Goal: Task Accomplishment & Management: Complete application form

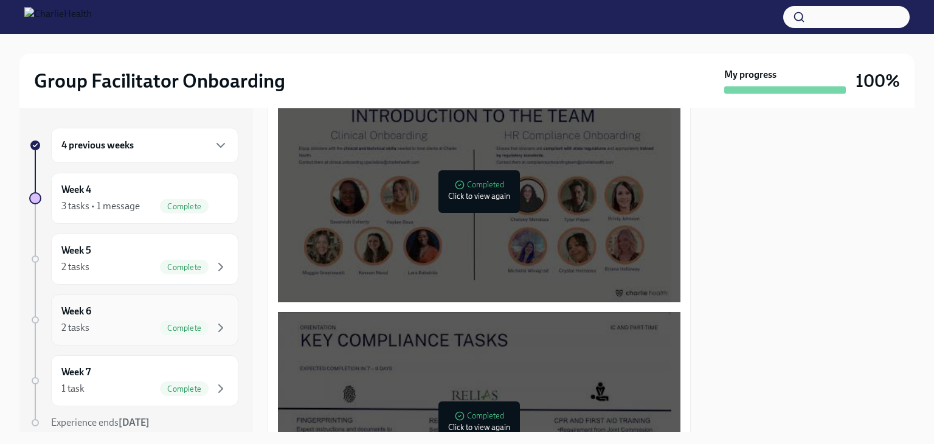
scroll to position [669, 0]
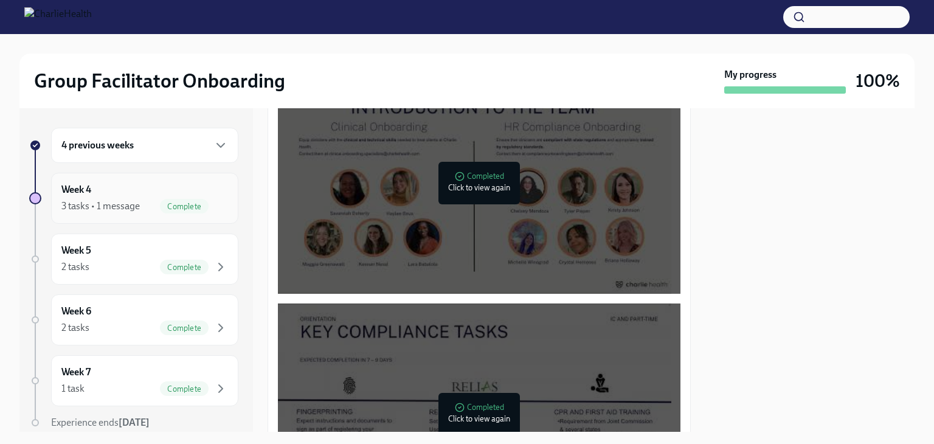
click at [131, 212] on div "3 tasks • 1 message" at bounding box center [100, 205] width 78 height 13
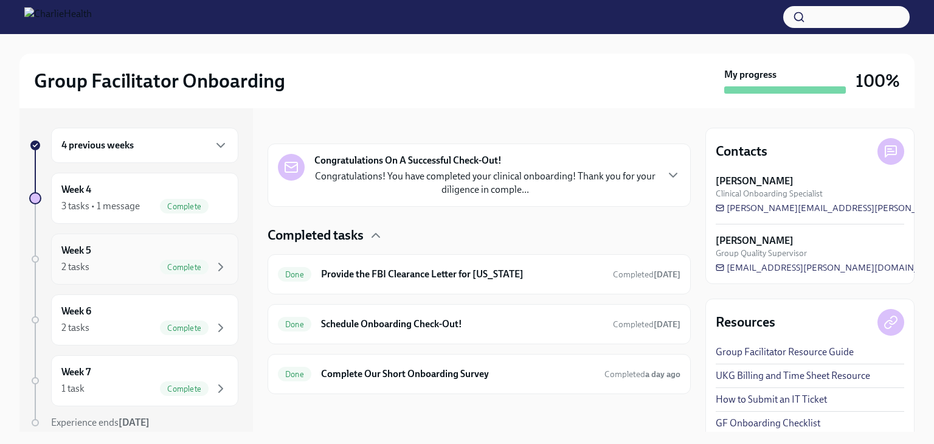
click at [165, 254] on div "Week 5 2 tasks Complete" at bounding box center [144, 259] width 167 height 30
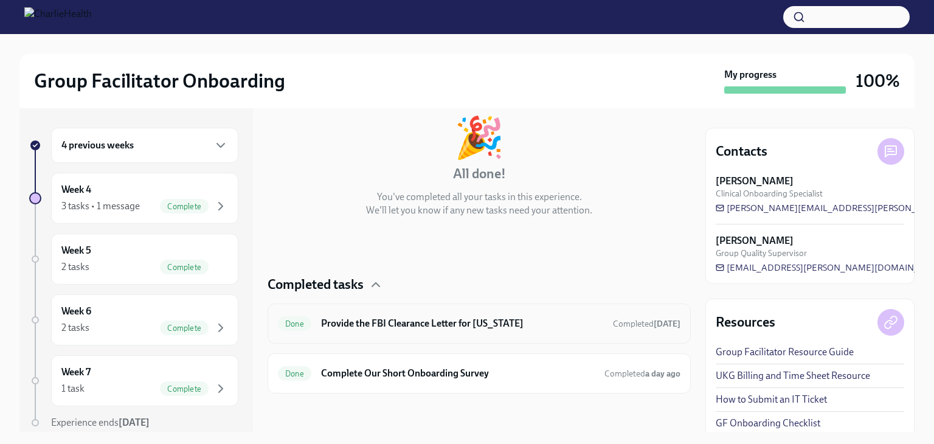
click at [489, 320] on h6 "Provide the FBI Clearance Letter for [US_STATE]" at bounding box center [462, 323] width 282 height 13
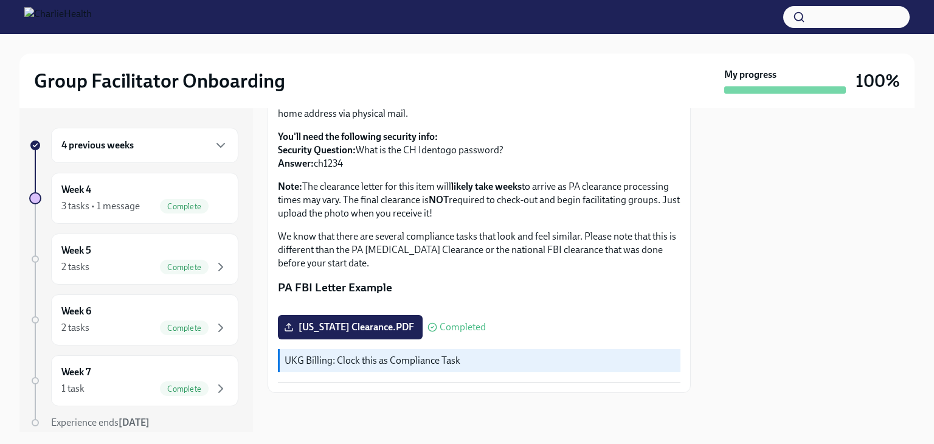
scroll to position [264, 0]
click at [141, 315] on div "Week 6 2 tasks Complete" at bounding box center [144, 320] width 167 height 30
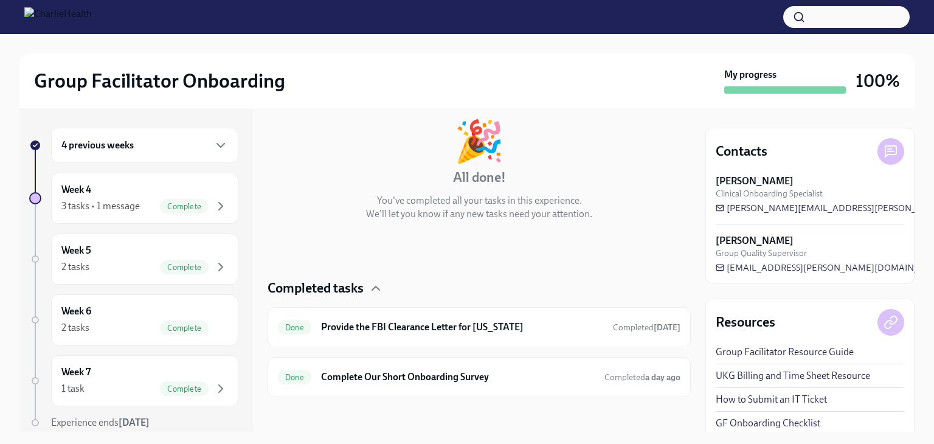
scroll to position [66, 0]
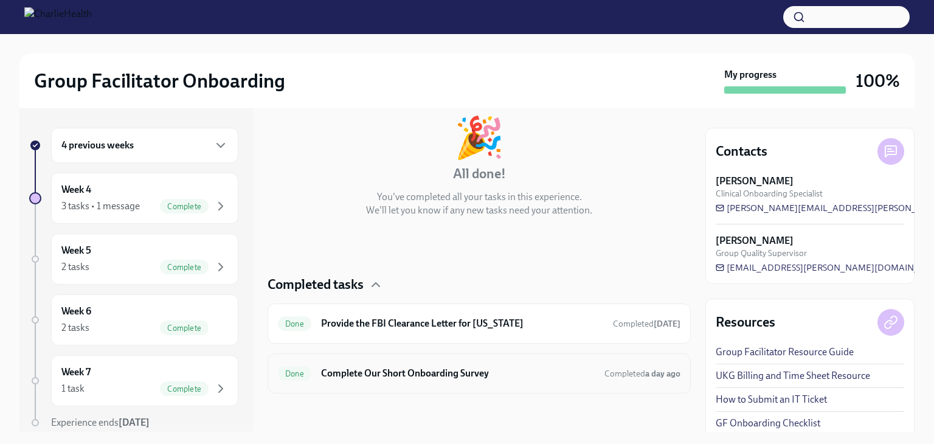
click at [486, 372] on h6 "Complete Our Short Onboarding Survey" at bounding box center [458, 373] width 274 height 13
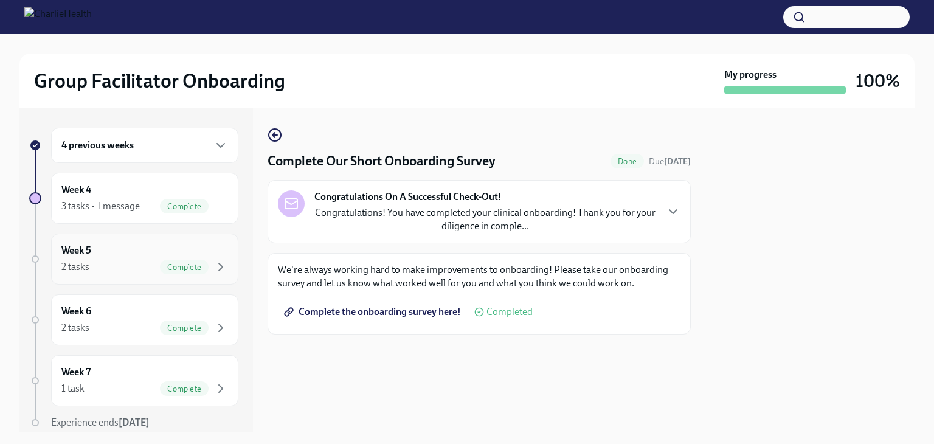
click at [111, 257] on div "Week 5 2 tasks Complete" at bounding box center [144, 259] width 167 height 30
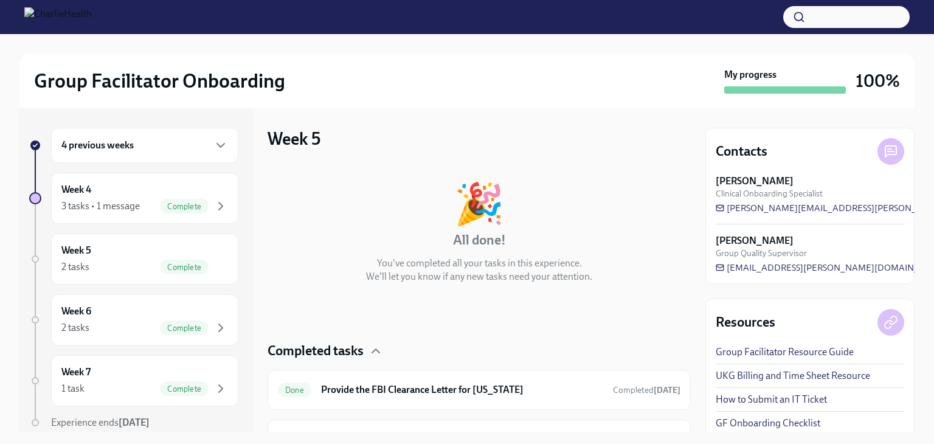
scroll to position [66, 0]
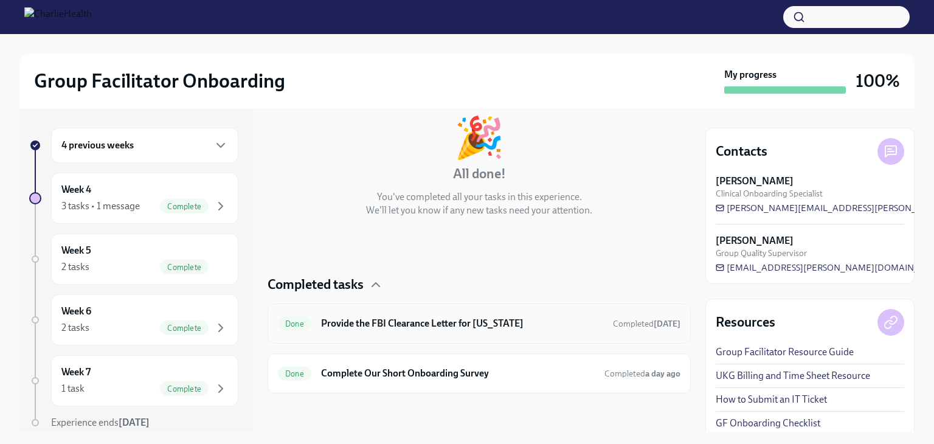
click at [477, 328] on h6 "Provide the FBI Clearance Letter for [US_STATE]" at bounding box center [462, 323] width 282 height 13
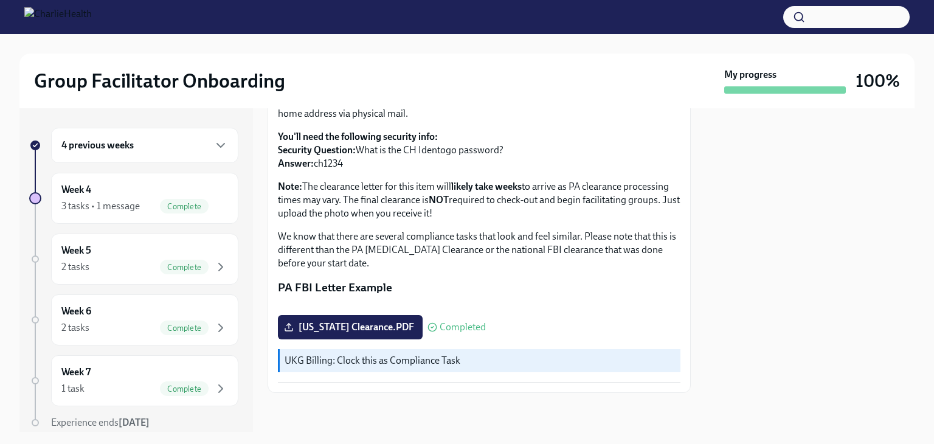
scroll to position [264, 0]
click at [108, 142] on h6 "4 previous weeks" at bounding box center [97, 145] width 72 height 13
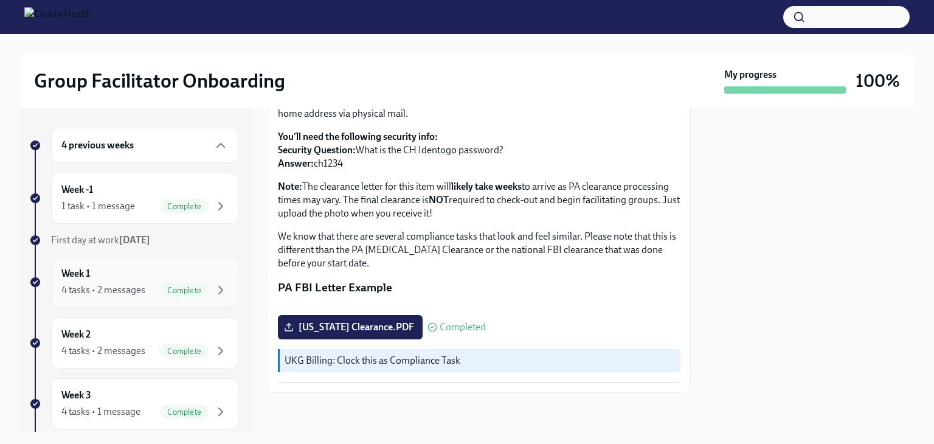
click at [117, 288] on div "4 tasks • 2 messages" at bounding box center [103, 289] width 84 height 13
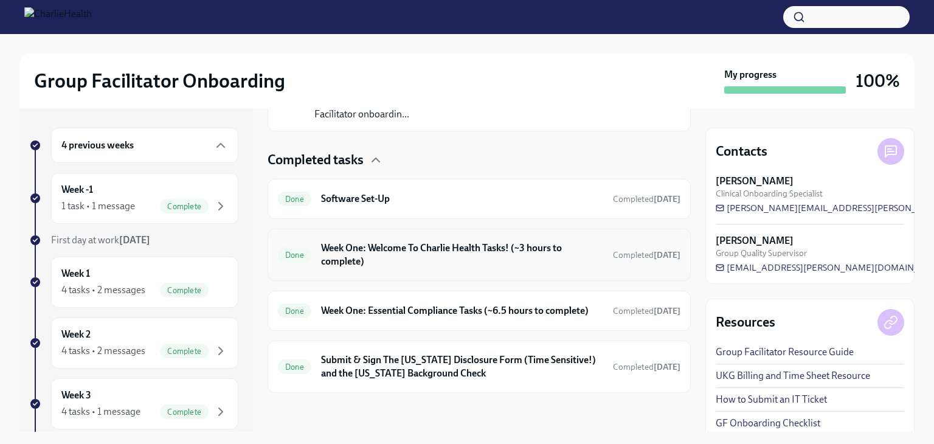
scroll to position [348, 0]
click at [510, 241] on h6 "Week One: Welcome To Charlie Health Tasks! (~3 hours to complete)" at bounding box center [462, 254] width 282 height 27
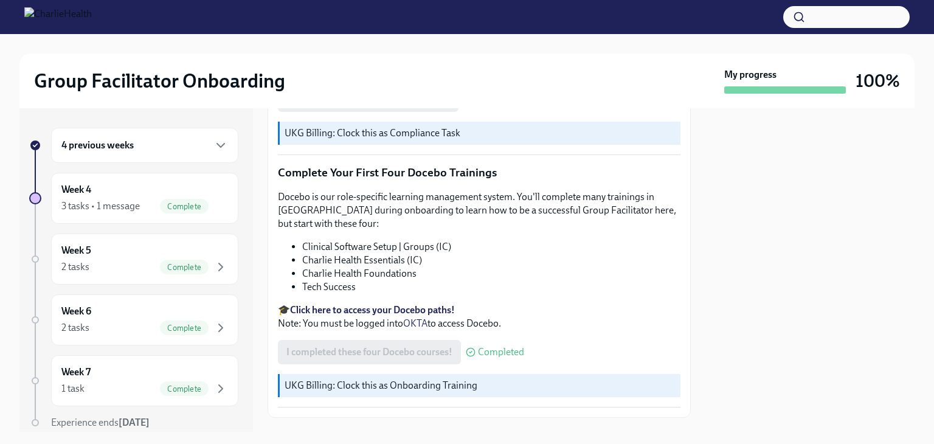
scroll to position [1588, 0]
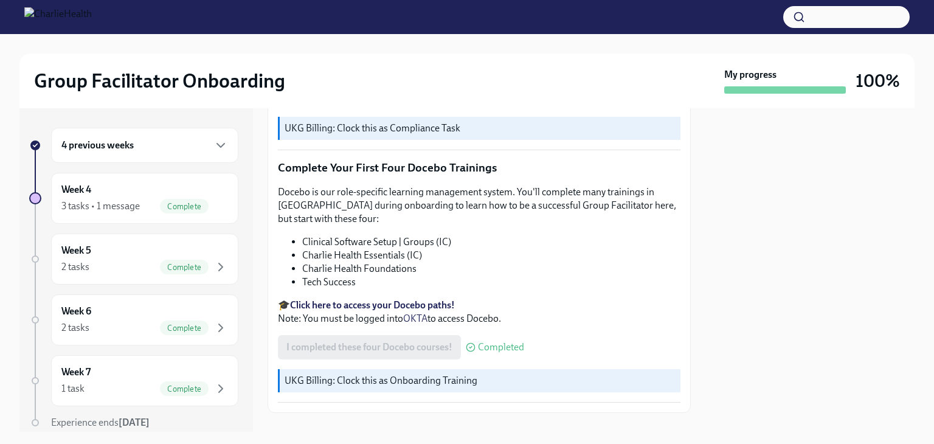
click at [151, 144] on div "4 previous weeks" at bounding box center [144, 145] width 167 height 15
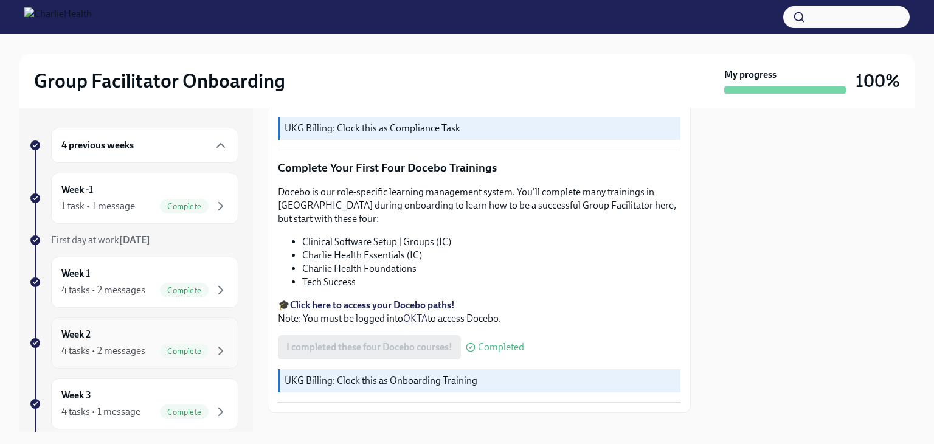
click at [139, 339] on div "Week 2 4 tasks • 2 messages Complete" at bounding box center [144, 343] width 167 height 30
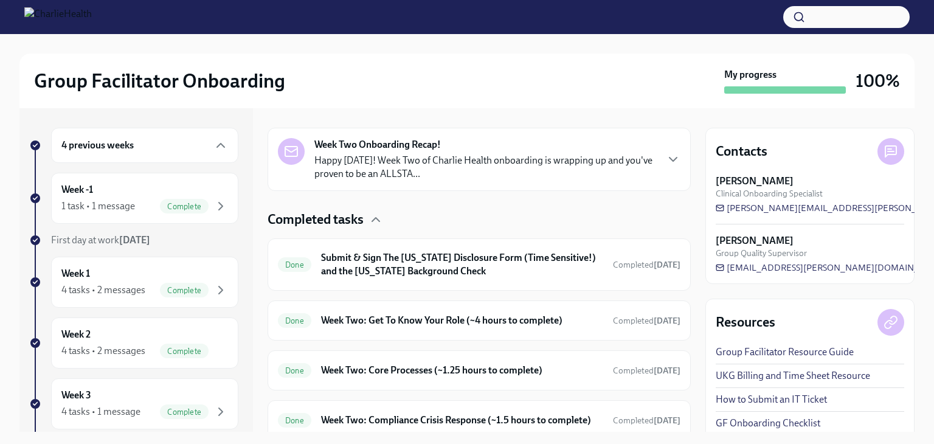
scroll to position [345, 0]
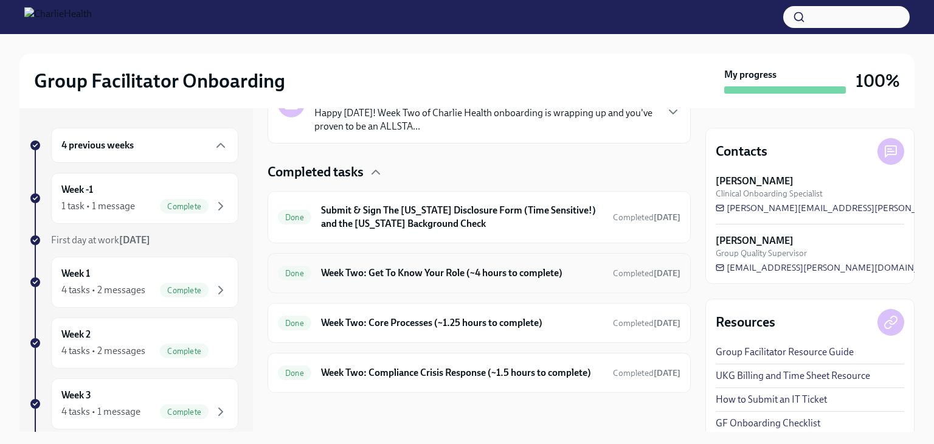
click at [489, 268] on div "Done Week Two: Get To Know Your Role (~4 hours to complete) Completed [DATE]" at bounding box center [479, 272] width 402 height 19
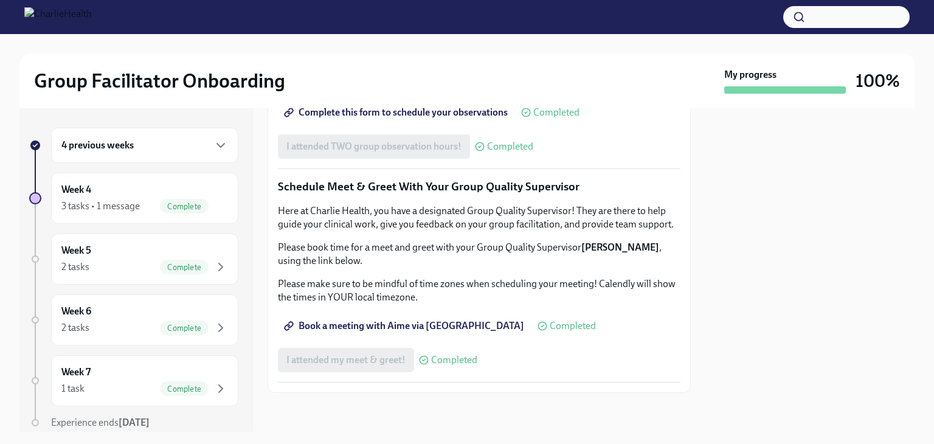
scroll to position [995, 0]
click at [381, 119] on span "Complete this form to schedule your observations" at bounding box center [396, 112] width 221 height 12
